Goal: Information Seeking & Learning: Find specific fact

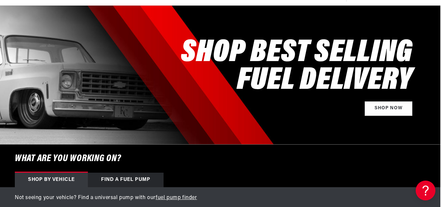
scroll to position [0, 2]
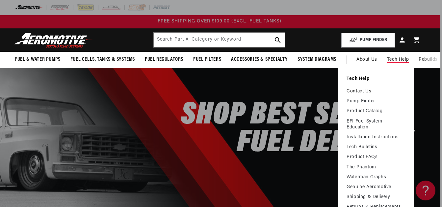
click at [369, 91] on link "Contact Us" at bounding box center [376, 91] width 59 height 6
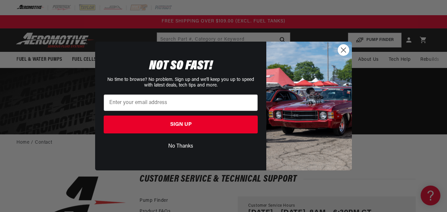
click at [345, 48] on circle "Close dialog" at bounding box center [343, 49] width 11 height 11
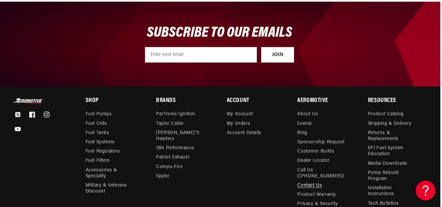
scroll to position [414, 2]
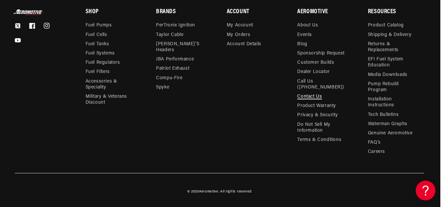
click at [312, 92] on link "Contact Us" at bounding box center [310, 96] width 25 height 9
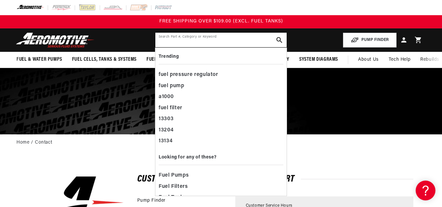
click at [183, 42] on input "text" at bounding box center [221, 40] width 131 height 14
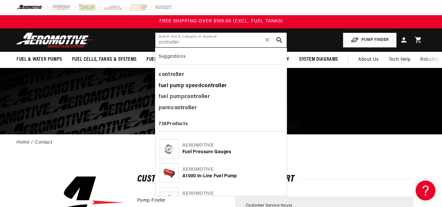
type input "controller"
click at [200, 86] on div "fuel pump speed controller" at bounding box center [221, 85] width 125 height 11
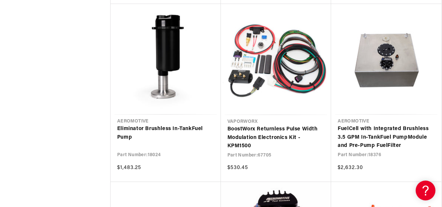
scroll to position [1718, 0]
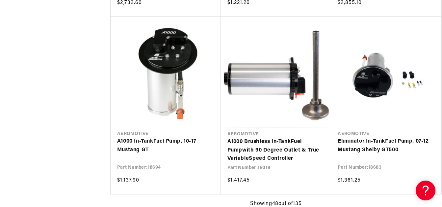
scroll to position [2082, 0]
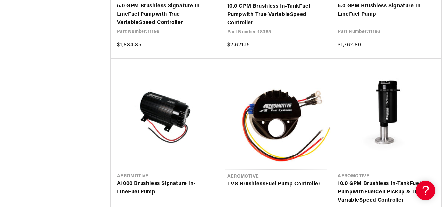
scroll to position [3095, 0]
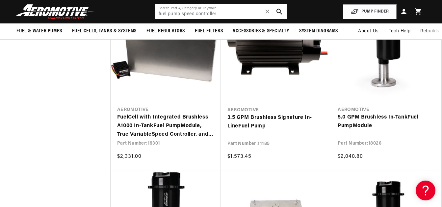
scroll to position [4545, 0]
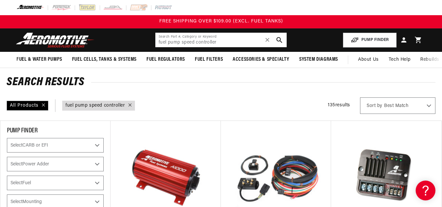
click at [229, 43] on input "fuel pump speed controller" at bounding box center [221, 40] width 131 height 14
type input "f"
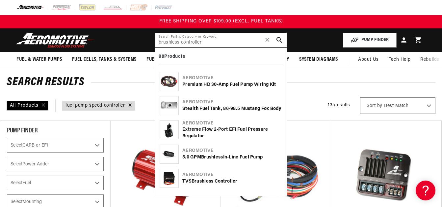
type input "brushless controller"
click at [268, 40] on span "✕" at bounding box center [268, 40] width 6 height 11
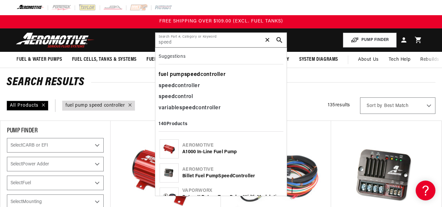
click at [210, 73] on div "fuel pump speed controller" at bounding box center [221, 74] width 125 height 11
type input "fuel pump speed controller"
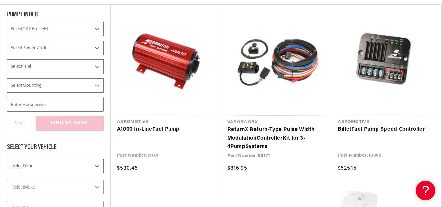
scroll to position [126, 0]
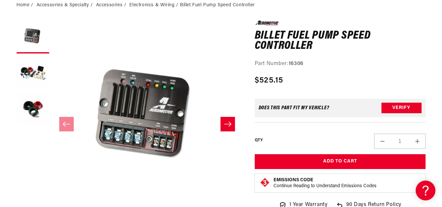
scroll to position [74, 0]
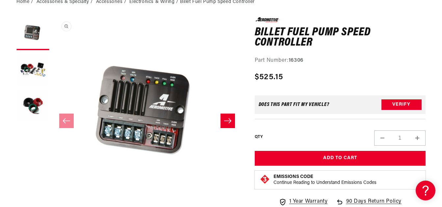
click at [53, 206] on button "Open media 1 in modal" at bounding box center [53, 206] width 0 height 0
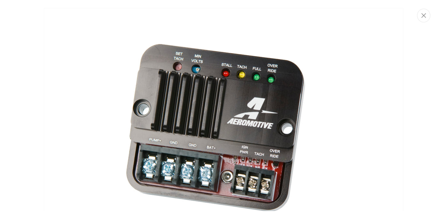
scroll to position [22, 0]
